Goal: Task Accomplishment & Management: Use online tool/utility

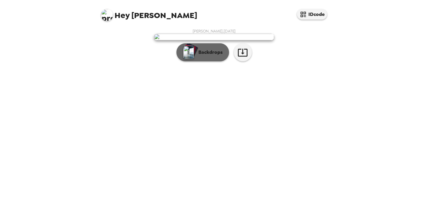
click at [213, 56] on p "Backdrops" at bounding box center [208, 52] width 27 height 7
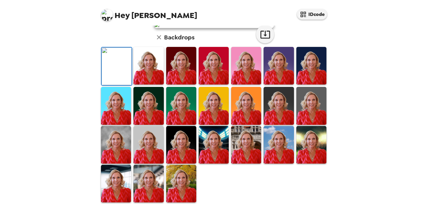
click at [145, 145] on img at bounding box center [148, 145] width 30 height 38
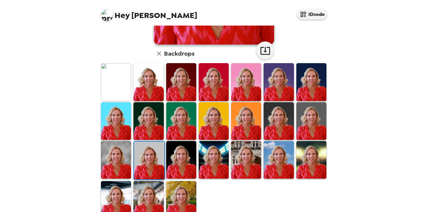
scroll to position [142, 0]
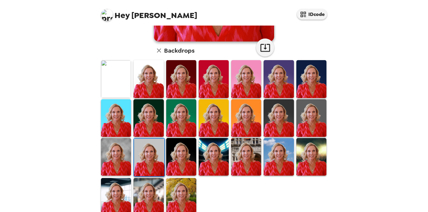
click at [121, 159] on img at bounding box center [116, 157] width 30 height 38
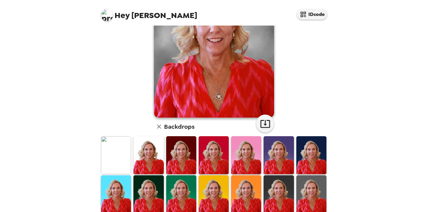
scroll to position [73, 0]
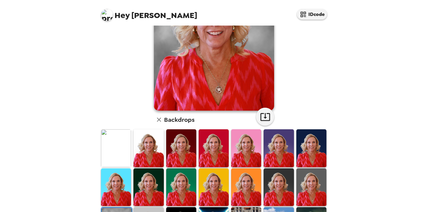
click at [317, 153] on img at bounding box center [311, 148] width 30 height 38
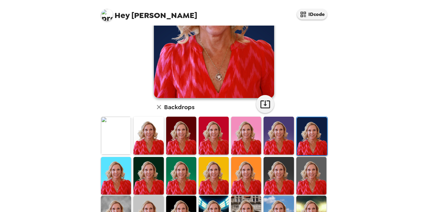
scroll to position [88, 0]
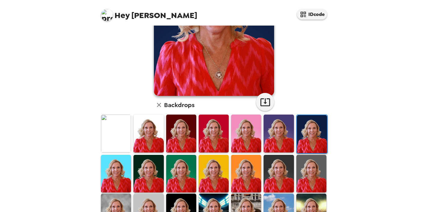
click at [309, 161] on img at bounding box center [311, 174] width 30 height 38
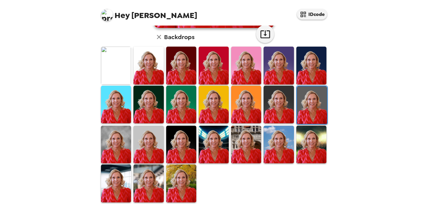
scroll to position [156, 0]
click at [181, 182] on img at bounding box center [181, 183] width 30 height 38
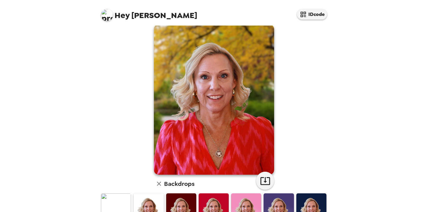
scroll to position [0, 0]
